Goal: Transaction & Acquisition: Purchase product/service

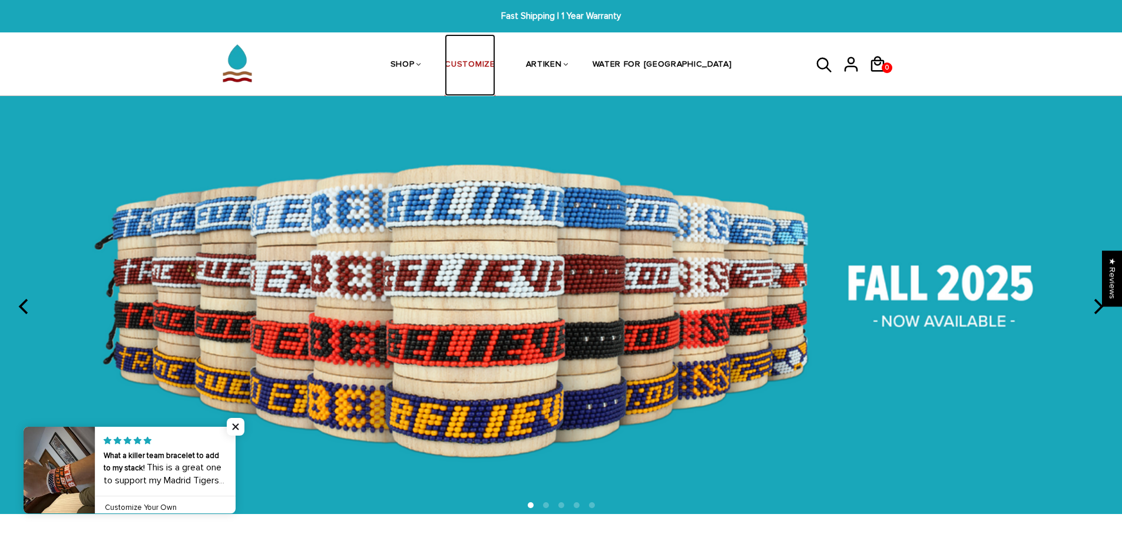
click at [495, 61] on link "CUSTOMIZE" at bounding box center [470, 65] width 50 height 62
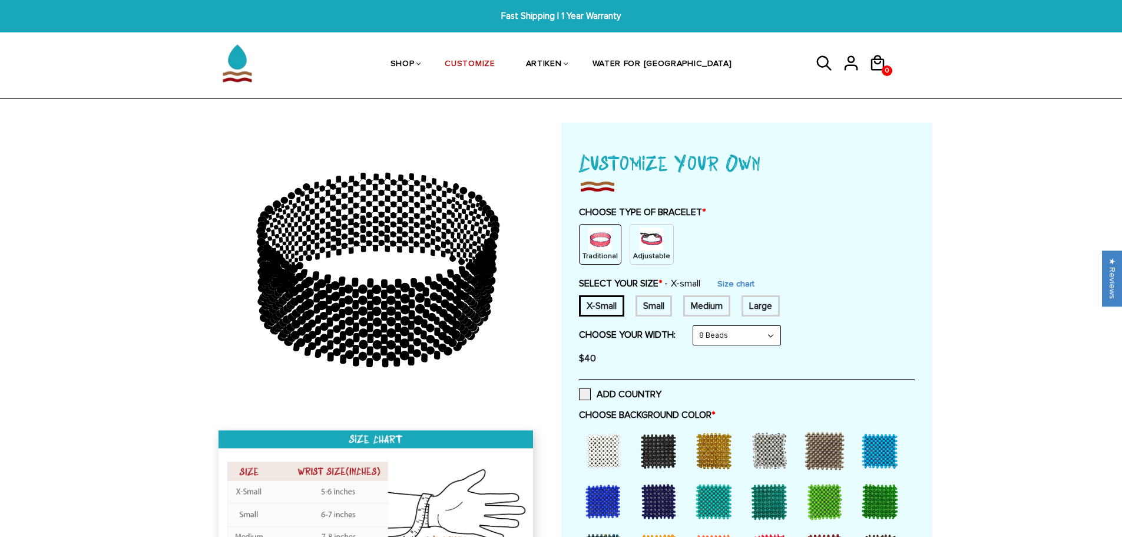
click at [656, 238] on img at bounding box center [652, 239] width 24 height 24
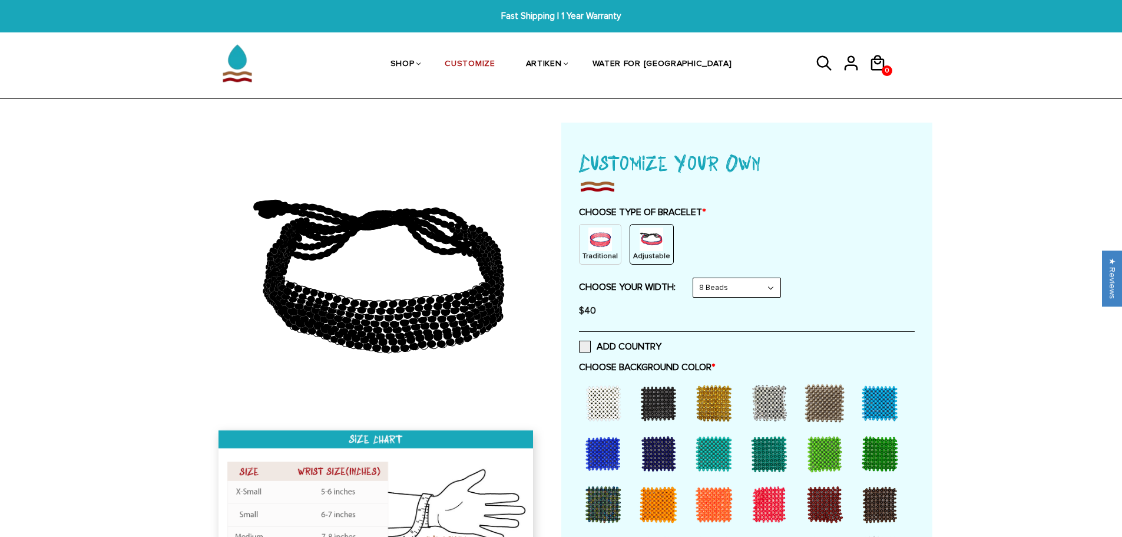
scroll to position [118, 0]
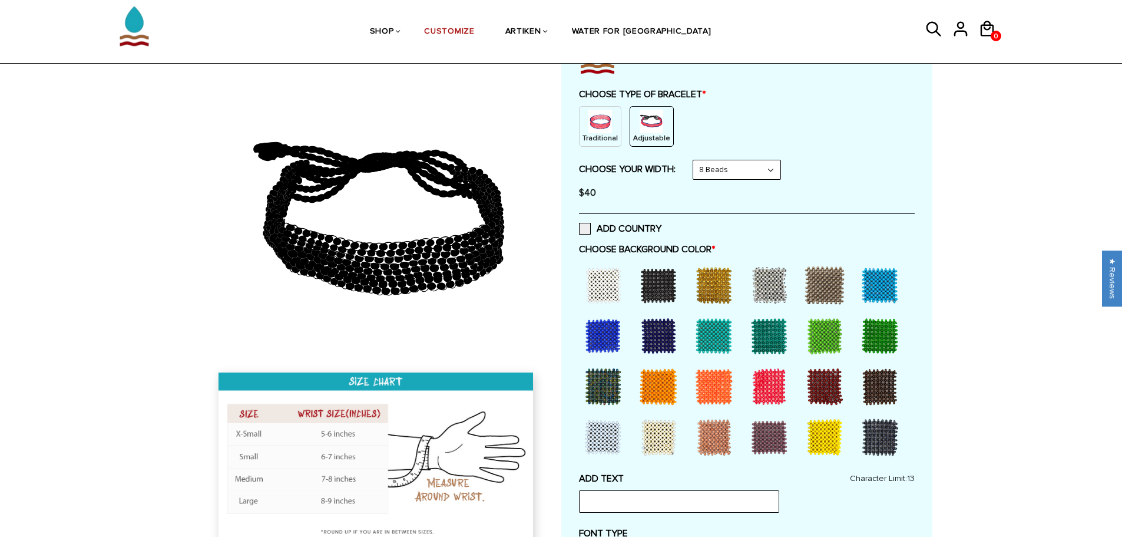
click at [602, 276] on div at bounding box center [603, 285] width 47 height 47
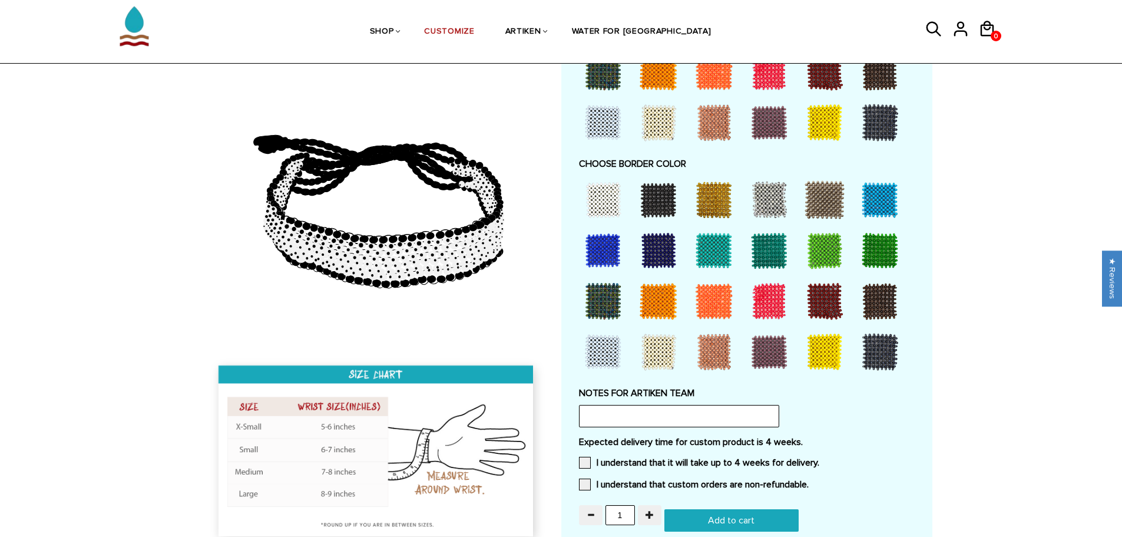
scroll to position [825, 0]
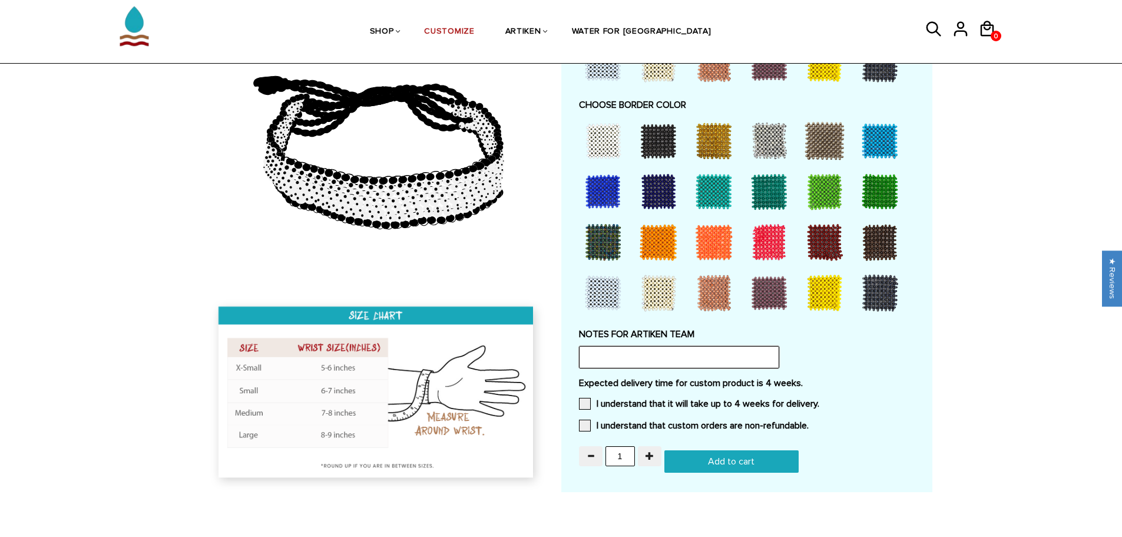
click at [605, 355] on input "text" at bounding box center [679, 357] width 200 height 22
type input "Please make the Berlin 2024 50th Anniversary edition"
click at [586, 402] on span at bounding box center [585, 404] width 12 height 12
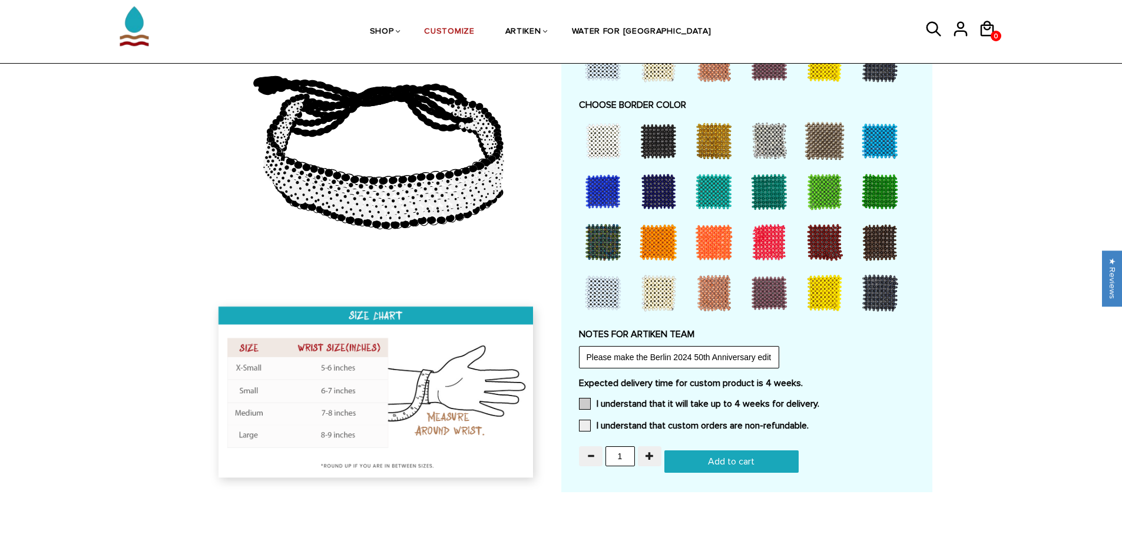
click at [820, 400] on input "I understand that it will take up to 4 weeks for delivery." at bounding box center [820, 400] width 0 height 0
click at [580, 422] on span at bounding box center [585, 425] width 12 height 12
click at [809, 422] on input "I understand that custom orders are non-refundable." at bounding box center [809, 422] width 0 height 0
click at [764, 464] on input "Add to cart" at bounding box center [732, 461] width 134 height 22
type input "Adding.."
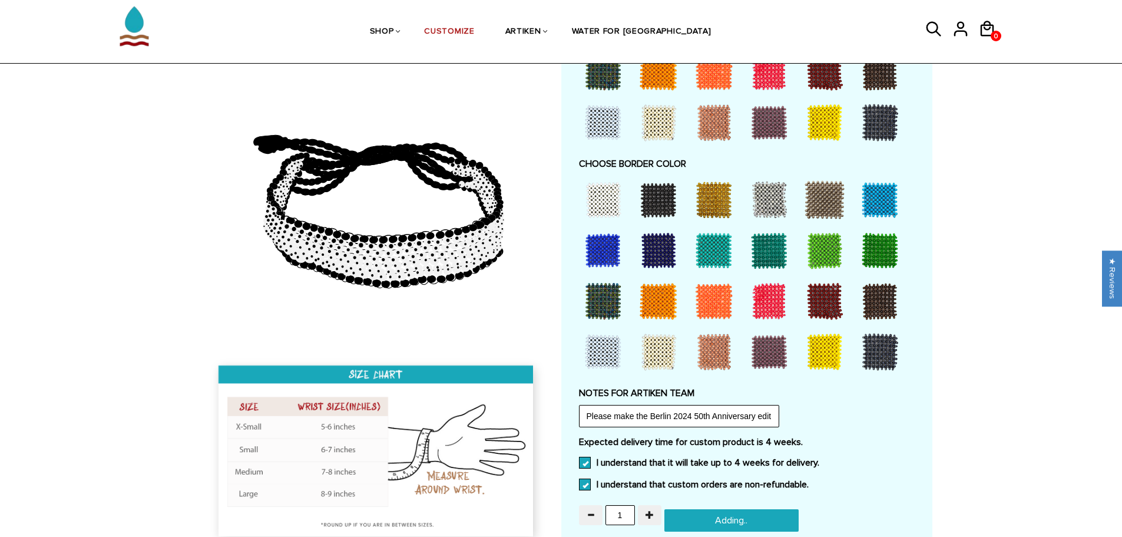
scroll to position [884, 0]
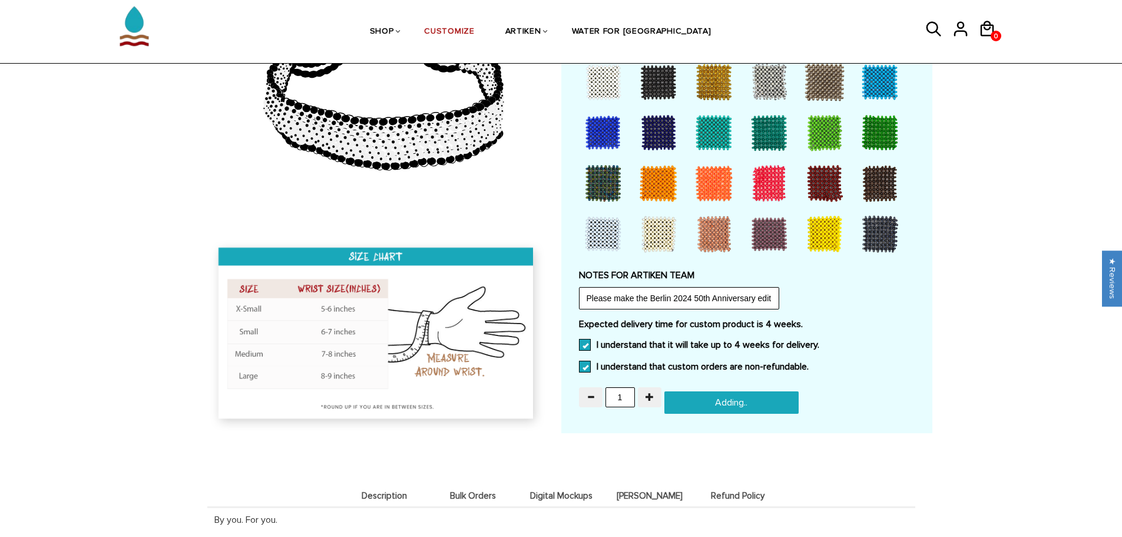
click at [724, 400] on input "Adding.." at bounding box center [732, 402] width 134 height 22
click at [745, 406] on input "Adding.." at bounding box center [732, 402] width 134 height 22
click at [993, 31] on span "0" at bounding box center [996, 36] width 11 height 15
